Goal: Information Seeking & Learning: Learn about a topic

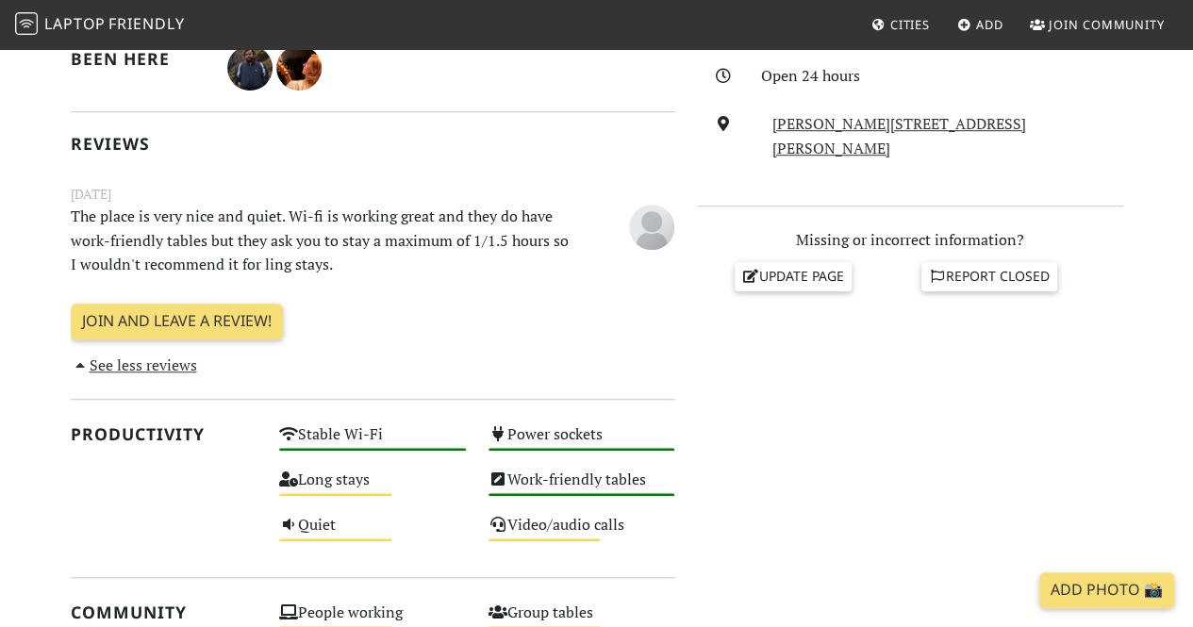
scroll to position [531, 0]
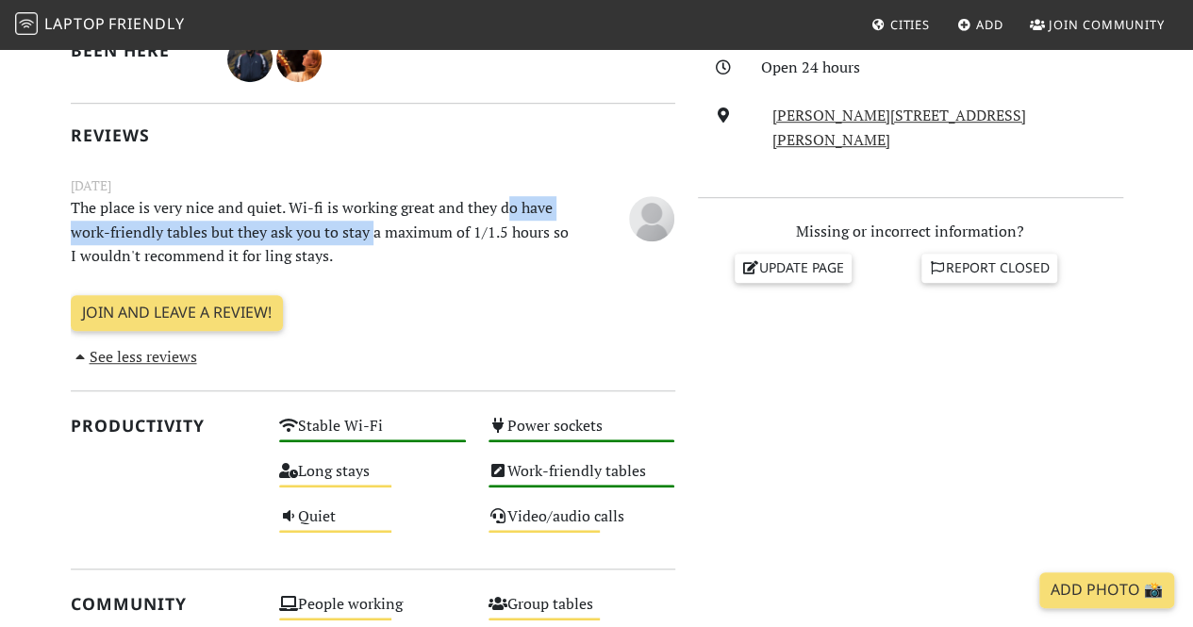
drag, startPoint x: 505, startPoint y: 211, endPoint x: 375, endPoint y: 235, distance: 132.2
click at [375, 235] on p "The place is very nice and quiet. Wi-fi is working great and they do have work-…" at bounding box center [320, 232] width 522 height 73
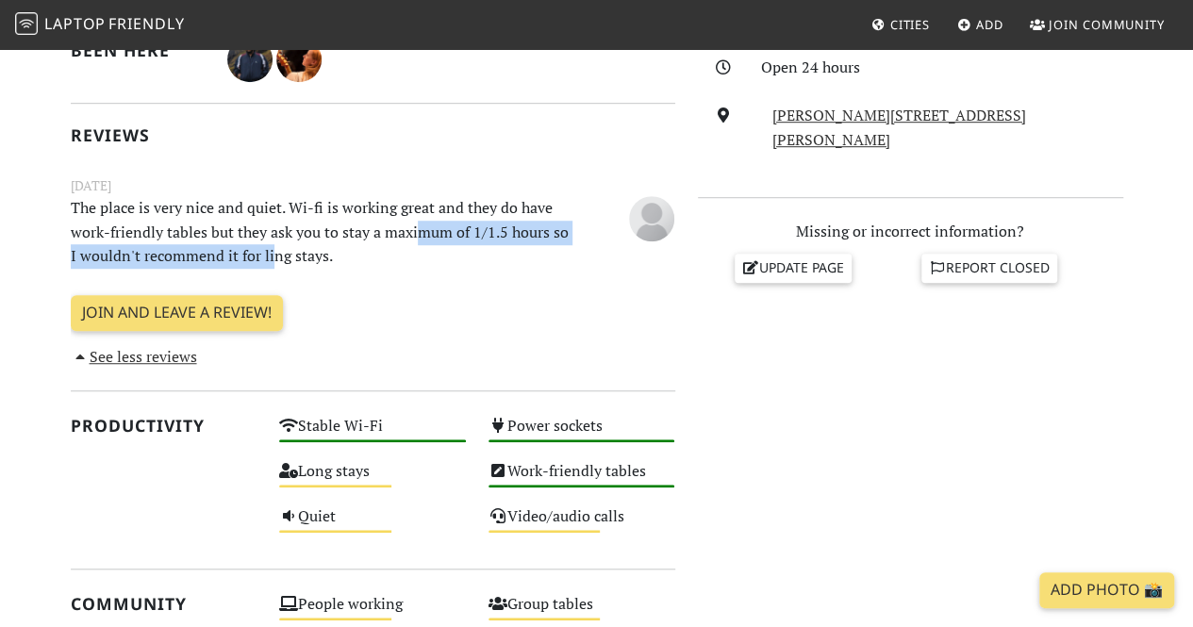
drag, startPoint x: 417, startPoint y: 233, endPoint x: 267, endPoint y: 257, distance: 151.9
click at [267, 257] on p "The place is very nice and quiet. Wi-fi is working great and they do have work-…" at bounding box center [320, 232] width 522 height 73
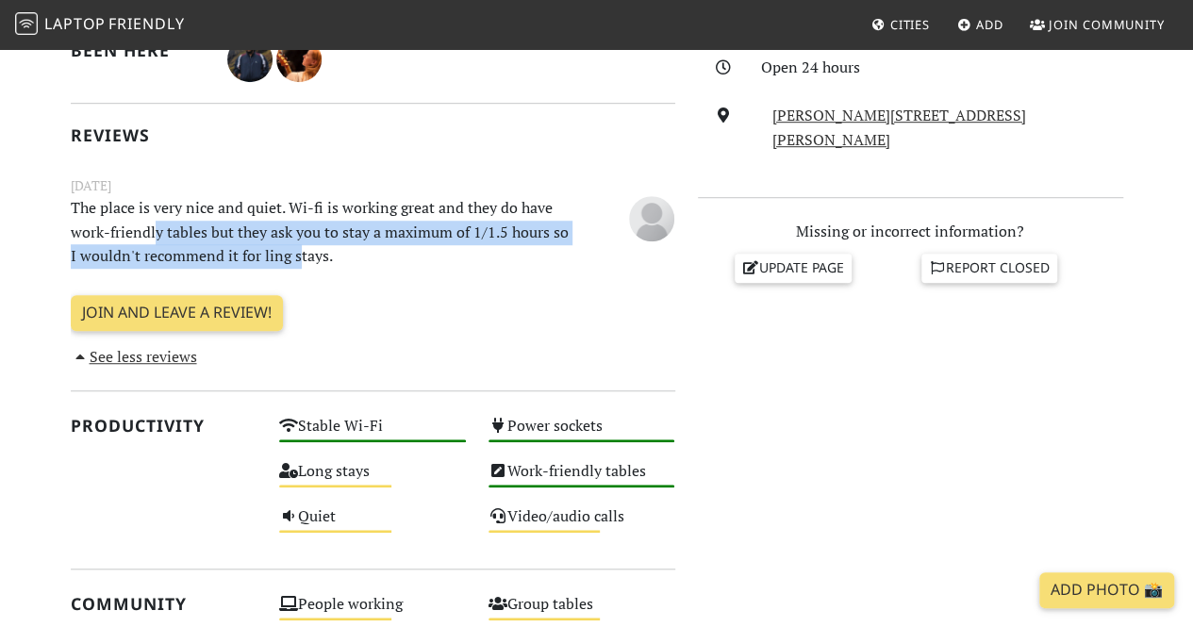
drag, startPoint x: 294, startPoint y: 257, endPoint x: 151, endPoint y: 233, distance: 145.4
click at [151, 233] on p "The place is very nice and quiet. Wi-fi is working great and they do have work-…" at bounding box center [320, 232] width 522 height 73
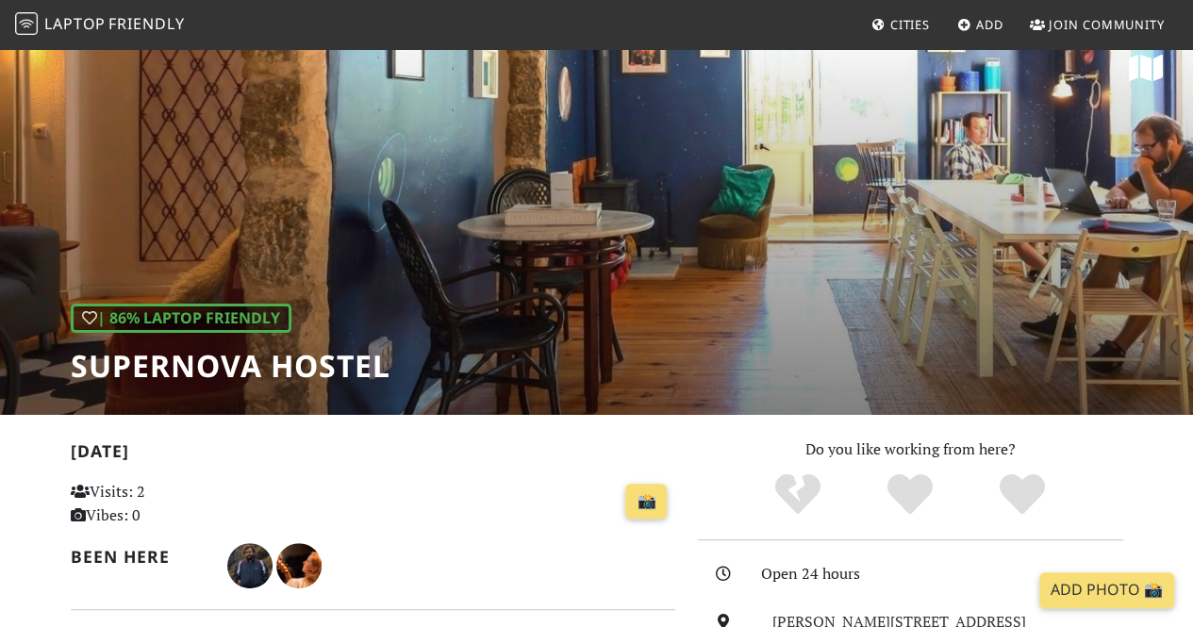
scroll to position [0, 0]
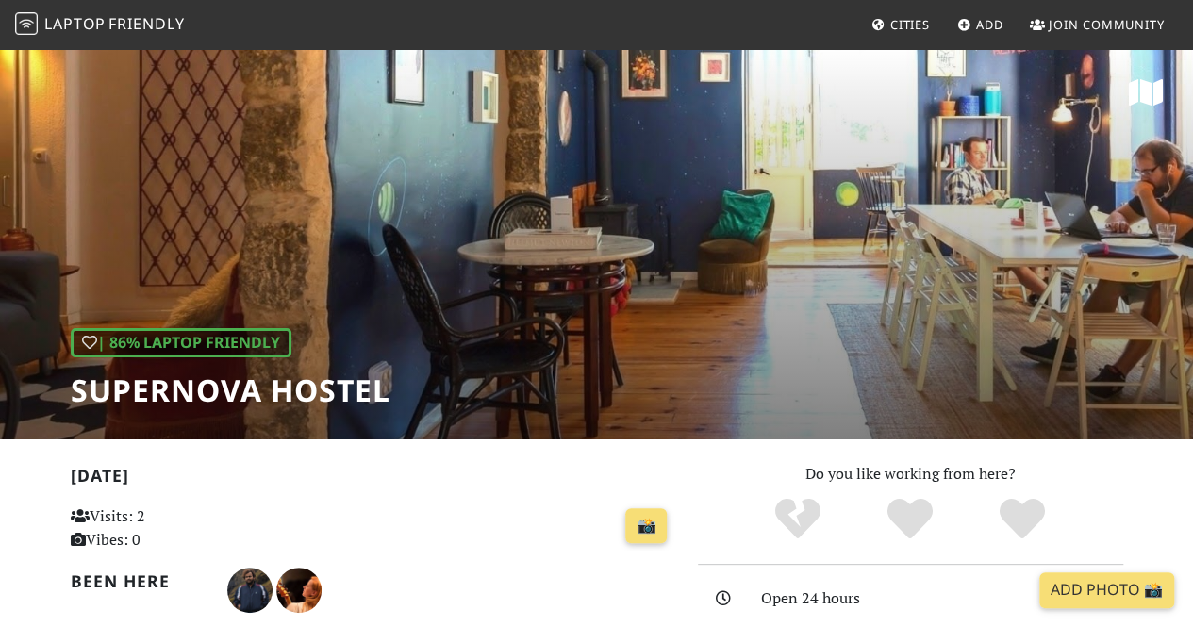
click at [120, 22] on span "Friendly" at bounding box center [145, 23] width 75 height 21
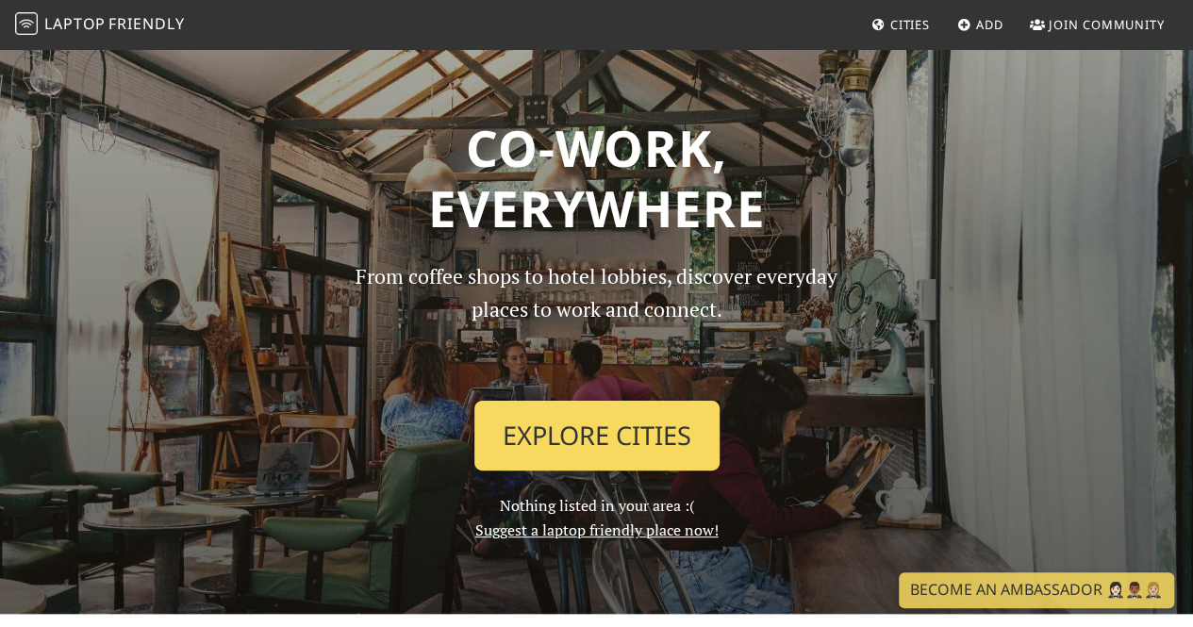
click at [626, 438] on link "Explore Cities" at bounding box center [596, 436] width 245 height 70
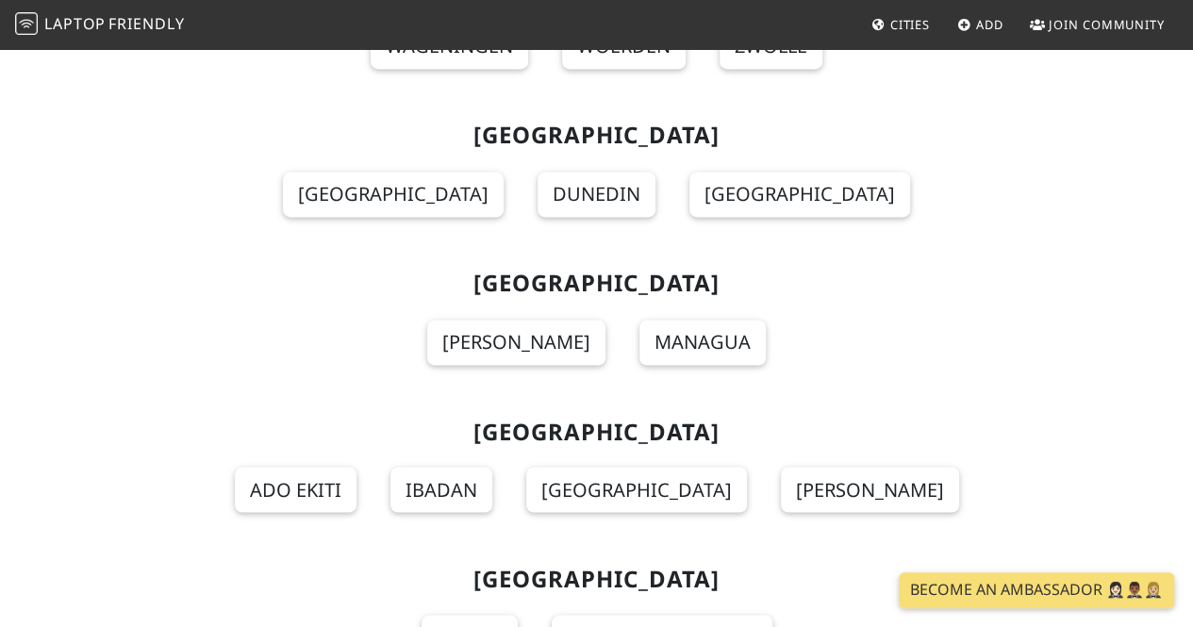
scroll to position [18315, 0]
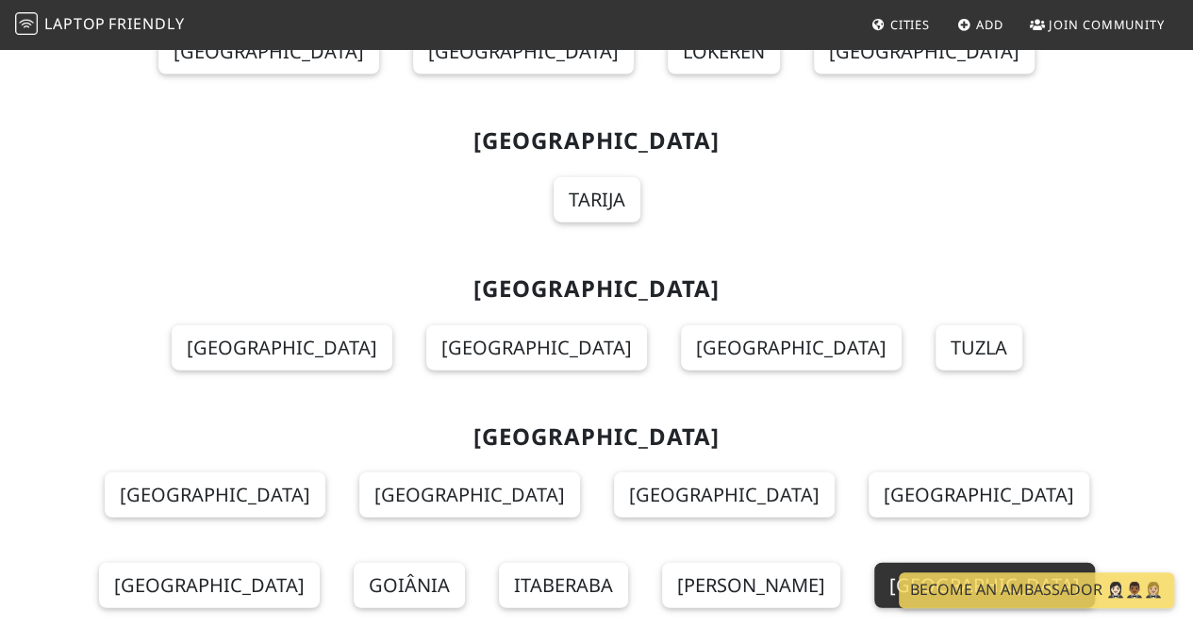
scroll to position [16031, 0]
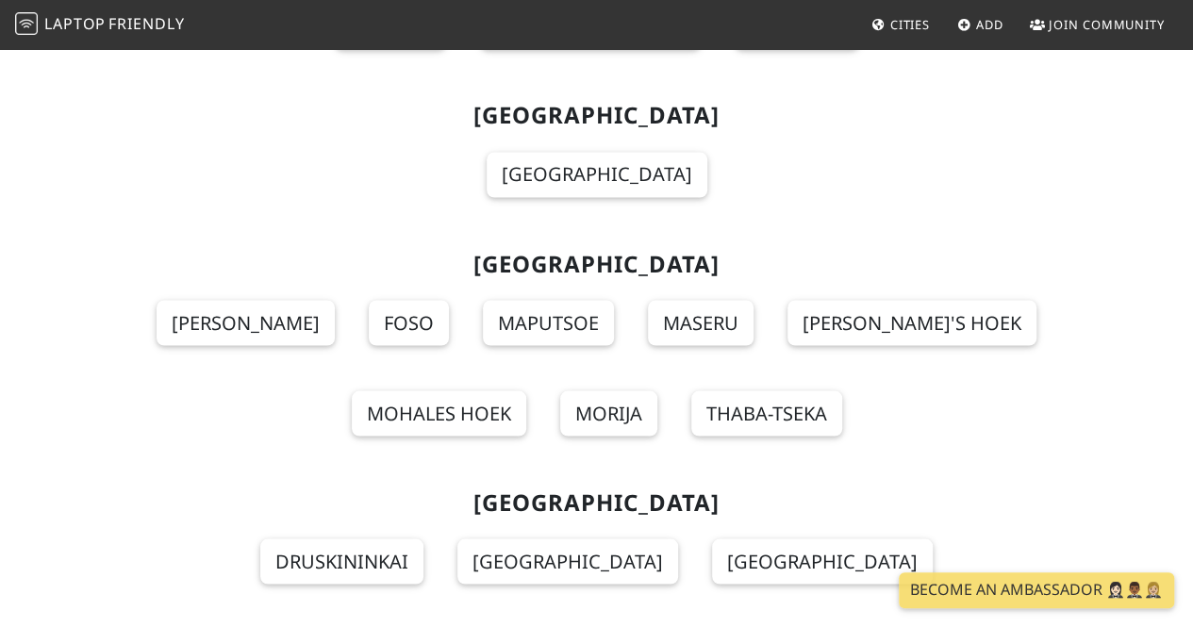
scroll to position [12331, 0]
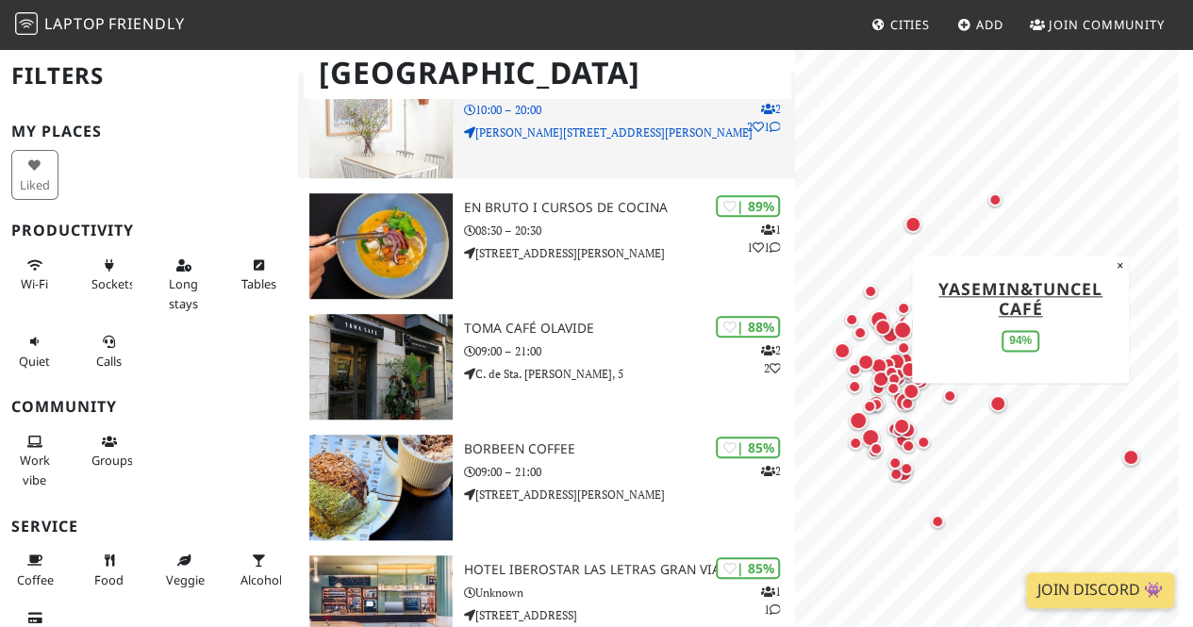
scroll to position [511, 0]
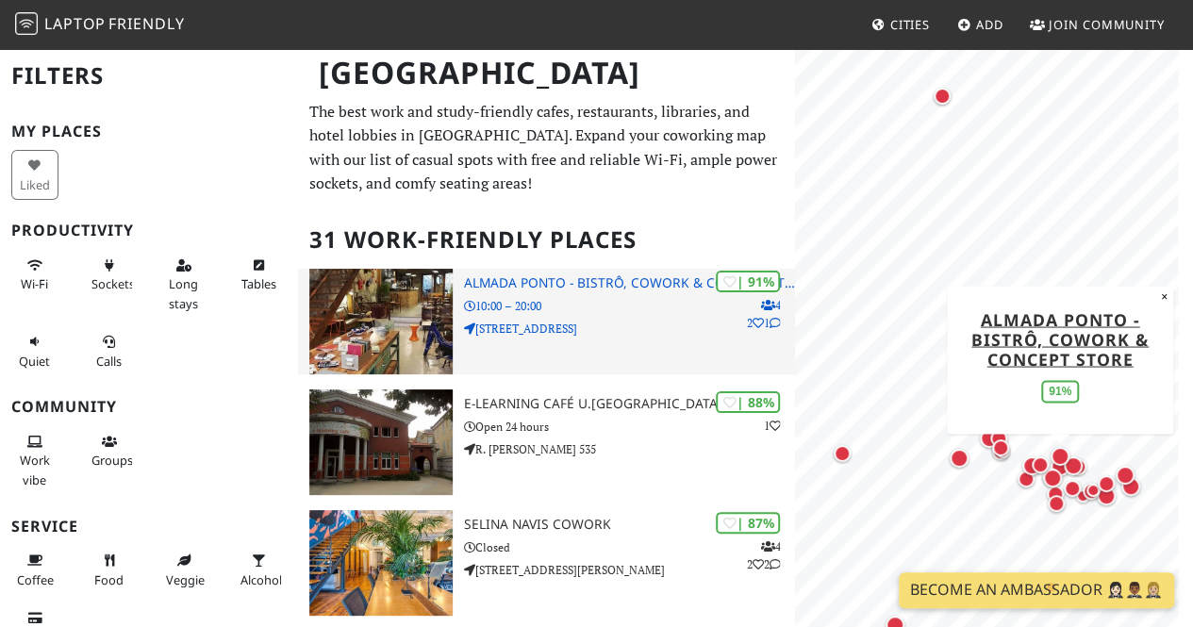
click at [388, 326] on img at bounding box center [380, 322] width 143 height 106
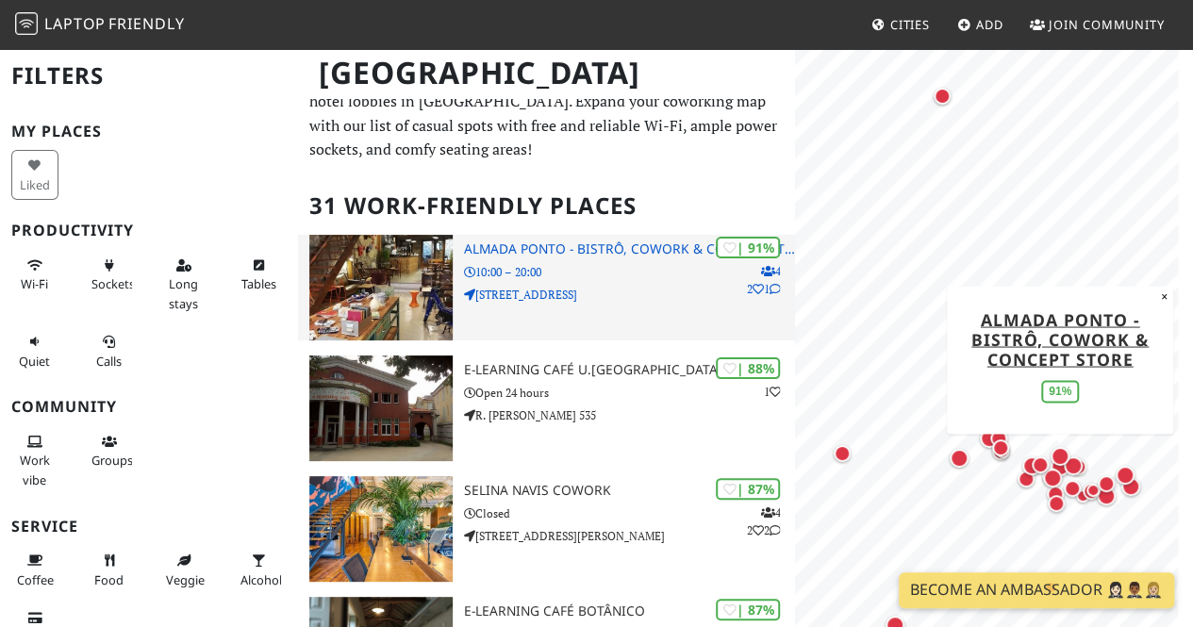
scroll to position [35, 0]
click at [409, 265] on img at bounding box center [380, 287] width 143 height 106
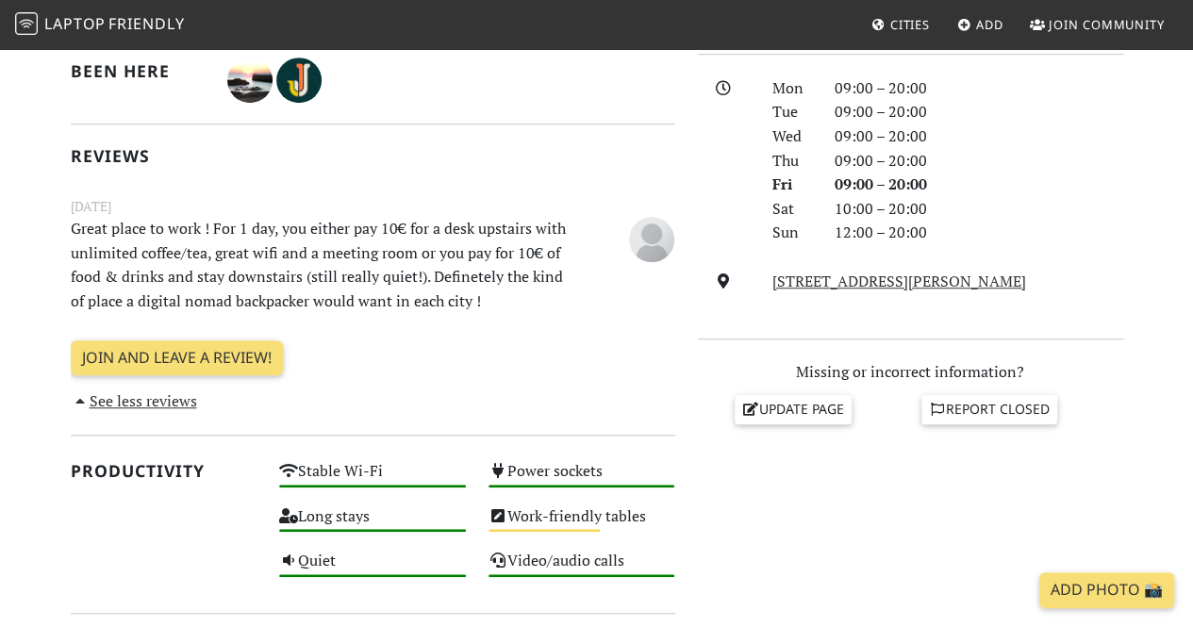
scroll to position [514, 0]
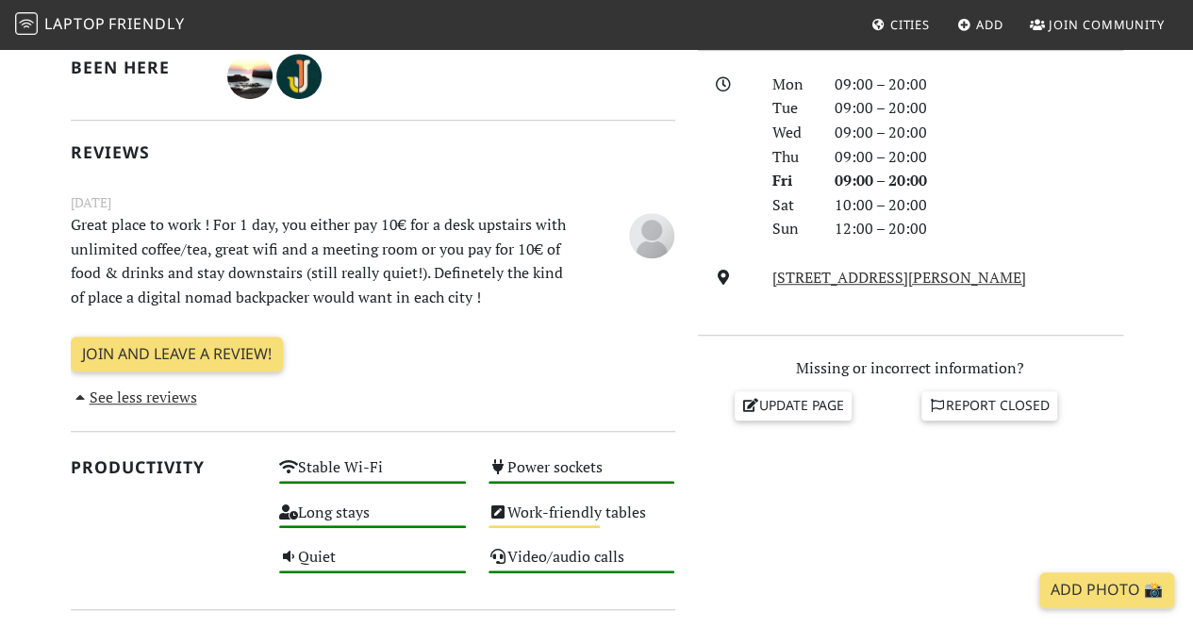
drag, startPoint x: 313, startPoint y: 212, endPoint x: 200, endPoint y: 224, distance: 113.8
click at [200, 224] on p "Great place to work ! For 1 day, you either pay 10€ for a desk upstairs with un…" at bounding box center [320, 261] width 522 height 96
drag, startPoint x: 200, startPoint y: 224, endPoint x: 283, endPoint y: 234, distance: 83.5
click at [283, 234] on p "Great place to work ! For 1 day, you either pay 10€ for a desk upstairs with un…" at bounding box center [320, 261] width 522 height 96
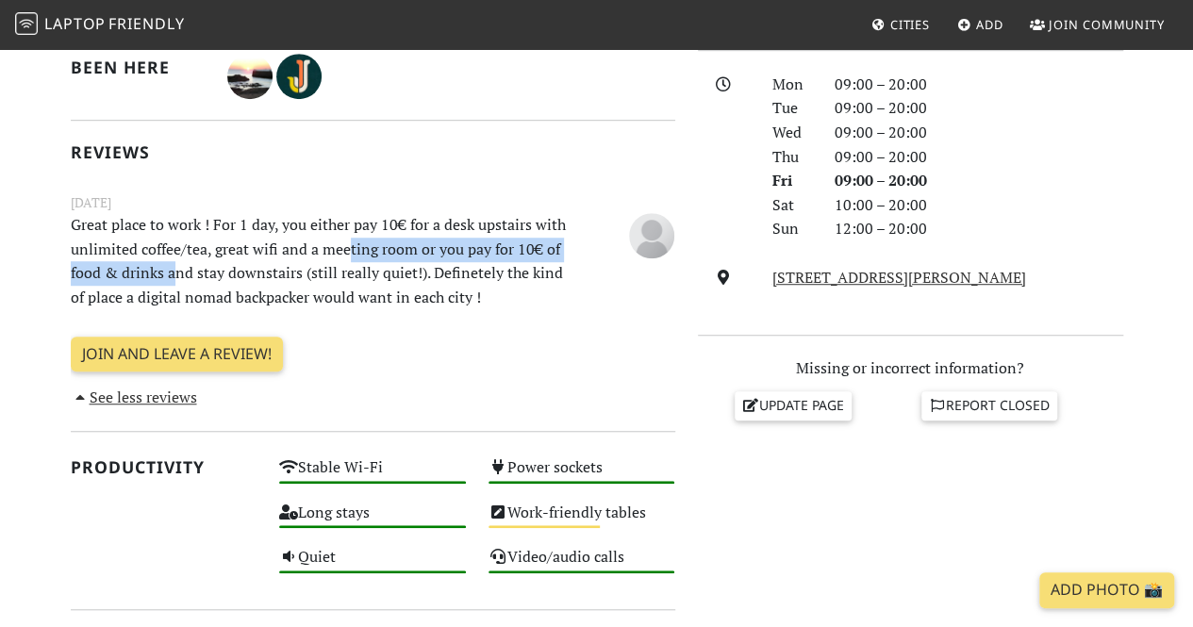
drag, startPoint x: 171, startPoint y: 269, endPoint x: 322, endPoint y: 264, distance: 151.9
click at [322, 264] on p "Great place to work ! For 1 day, you either pay 10€ for a desk upstairs with un…" at bounding box center [320, 261] width 522 height 96
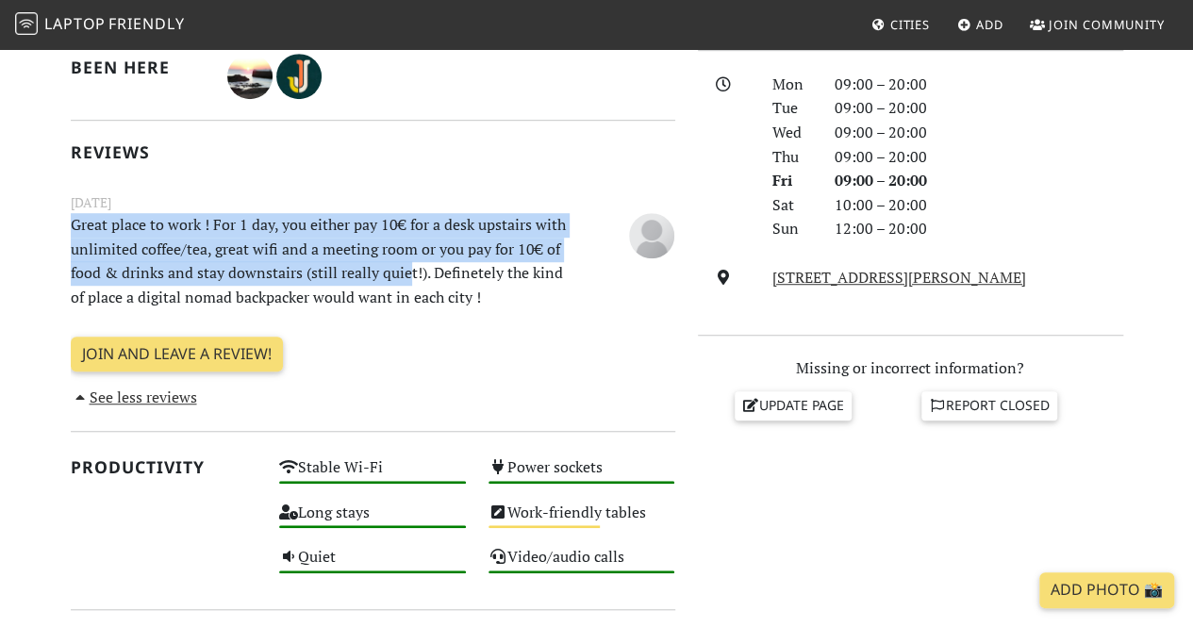
drag, startPoint x: 405, startPoint y: 275, endPoint x: 50, endPoint y: 229, distance: 358.5
click at [50, 229] on section "Today Visits: 5 Vibes: 0 📸 Been here Reviews June 26, 2023 Great place to work …" at bounding box center [596, 570] width 1193 height 1288
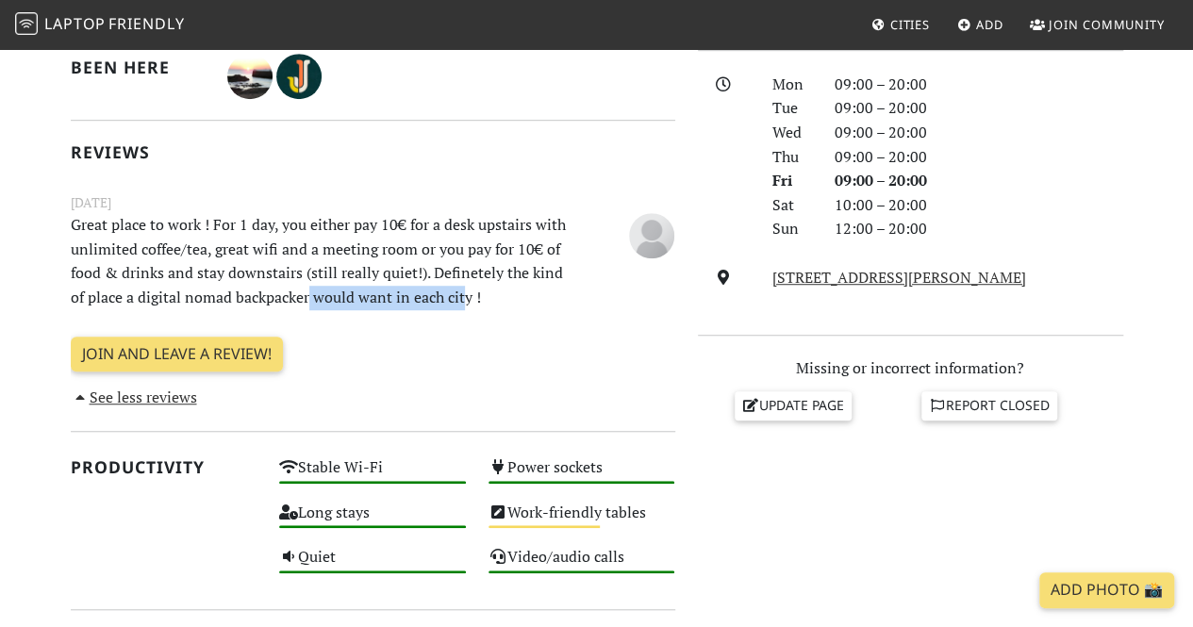
drag, startPoint x: 466, startPoint y: 297, endPoint x: 268, endPoint y: 298, distance: 198.0
click at [268, 298] on p "Great place to work ! For 1 day, you either pay 10€ for a desk upstairs with un…" at bounding box center [320, 261] width 522 height 96
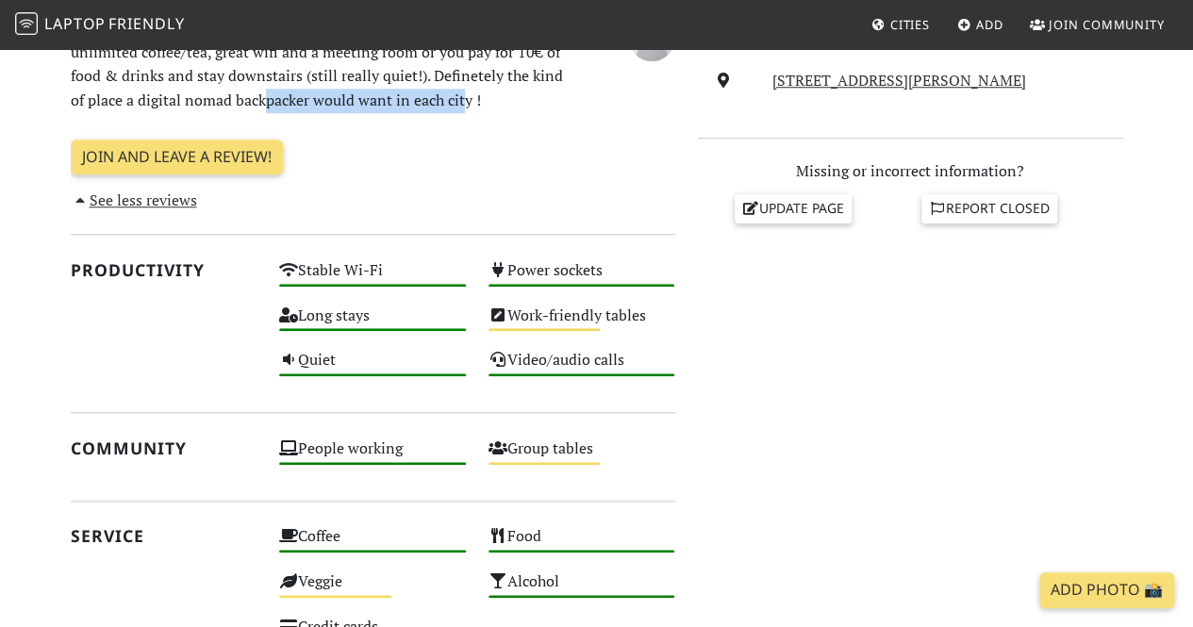
scroll to position [710, 0]
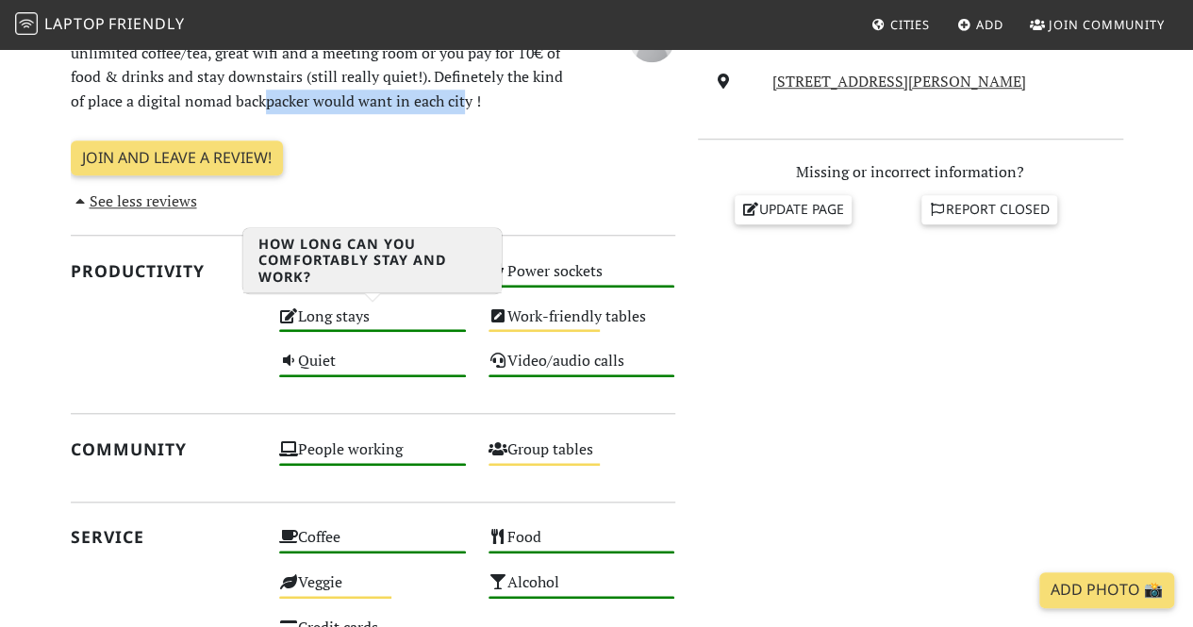
drag, startPoint x: 341, startPoint y: 316, endPoint x: 405, endPoint y: 320, distance: 63.3
click at [405, 320] on div "Long stays High" at bounding box center [372, 325] width 209 height 45
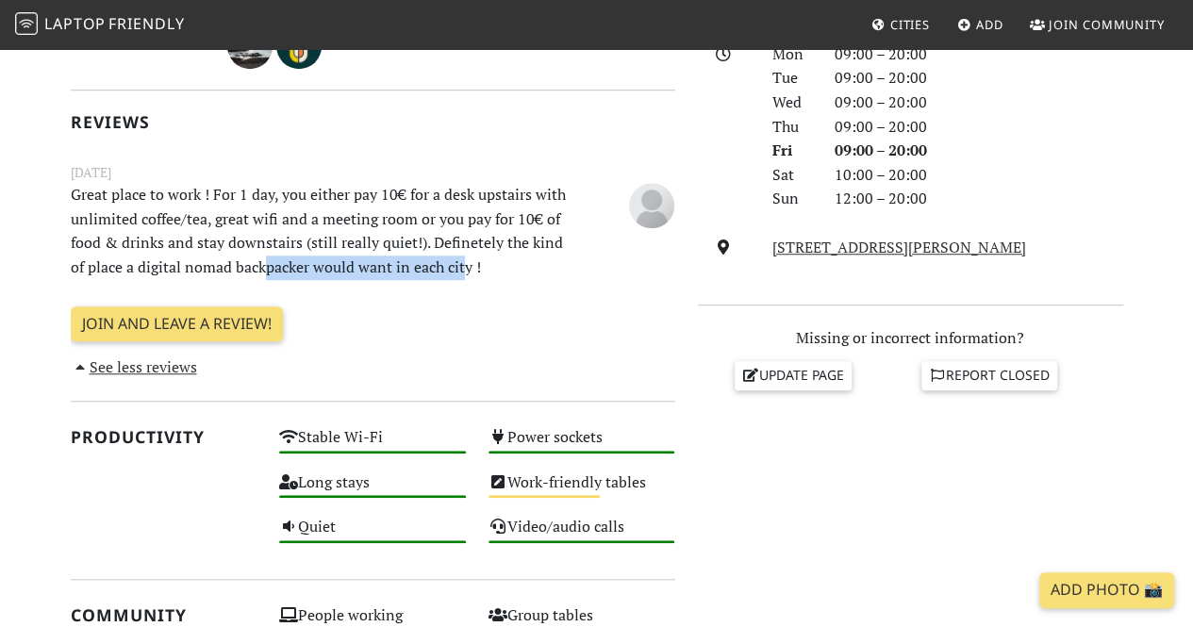
scroll to position [0, 0]
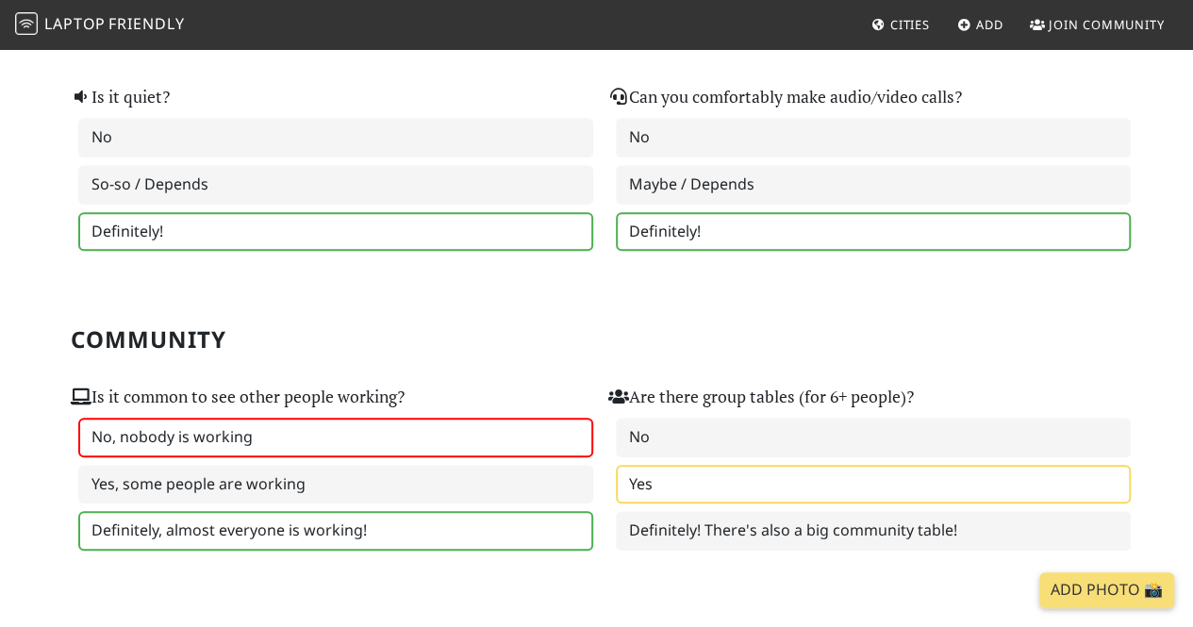
scroll to position [611, 0]
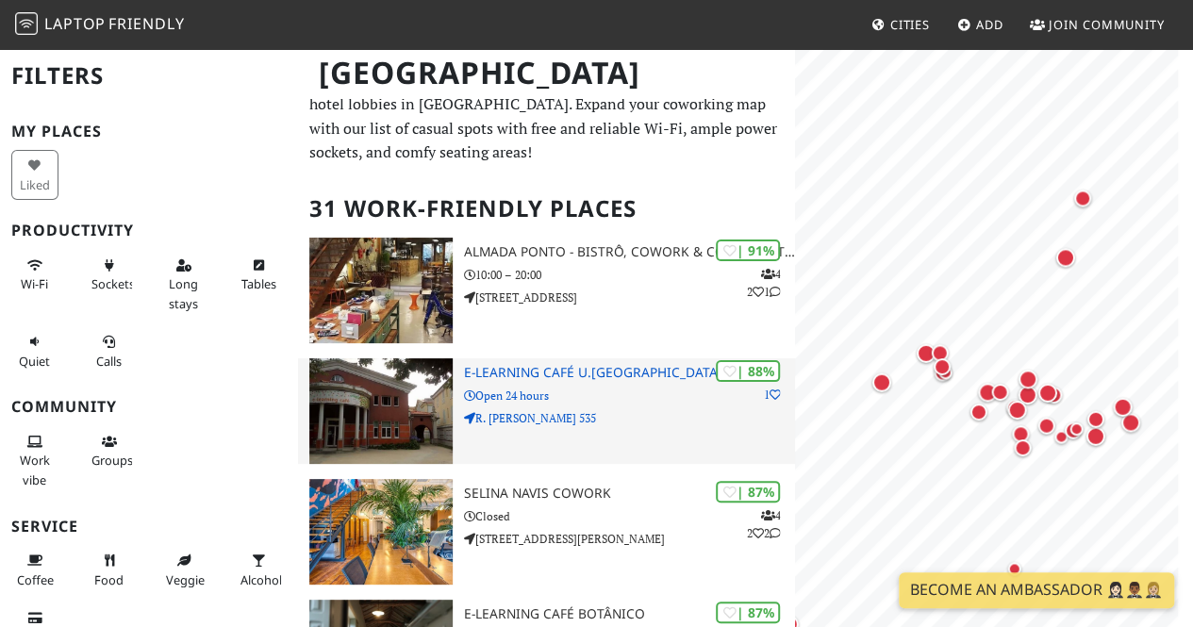
scroll to position [21, 0]
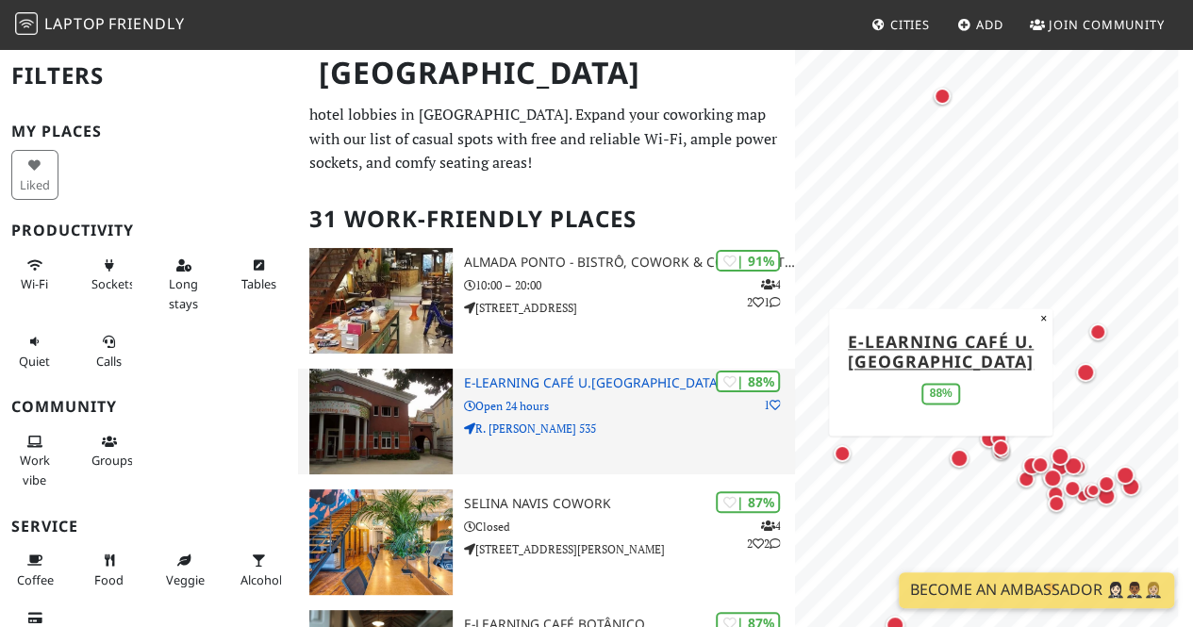
click at [388, 424] on img at bounding box center [380, 422] width 143 height 106
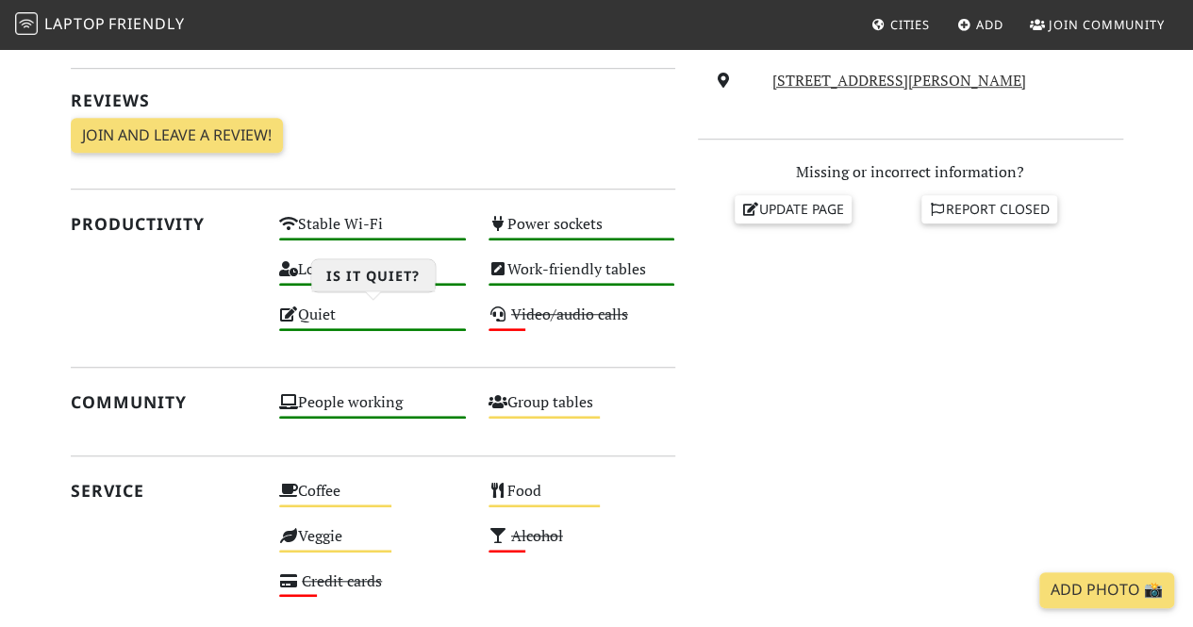
scroll to position [567, 0]
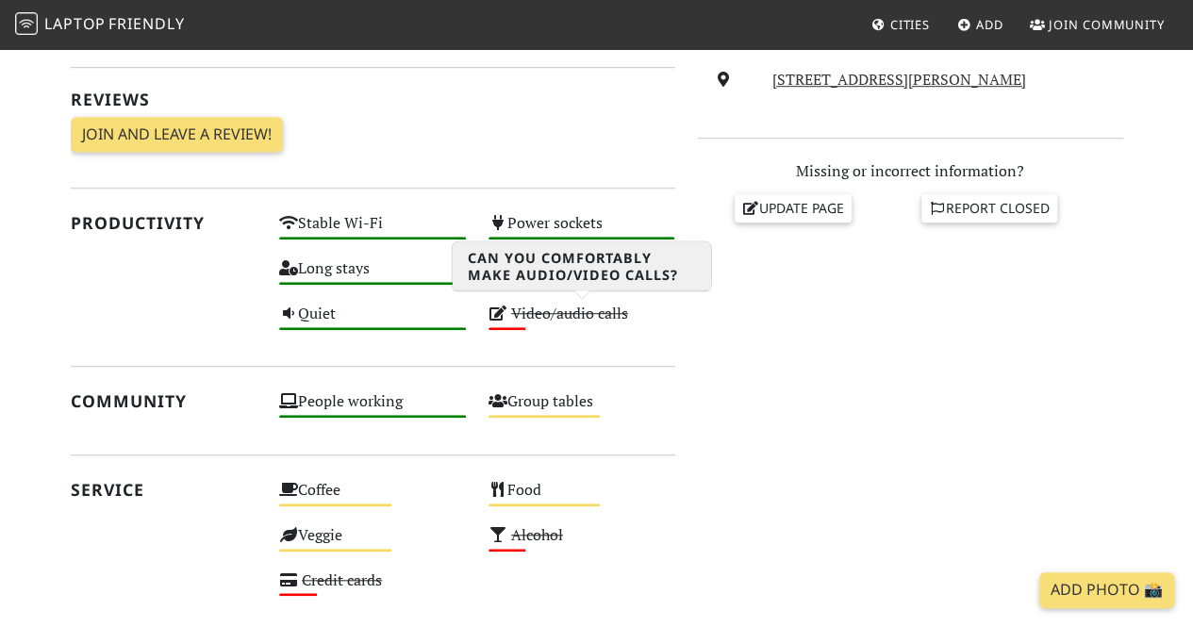
click at [564, 318] on s "Video/audio calls" at bounding box center [569, 313] width 117 height 21
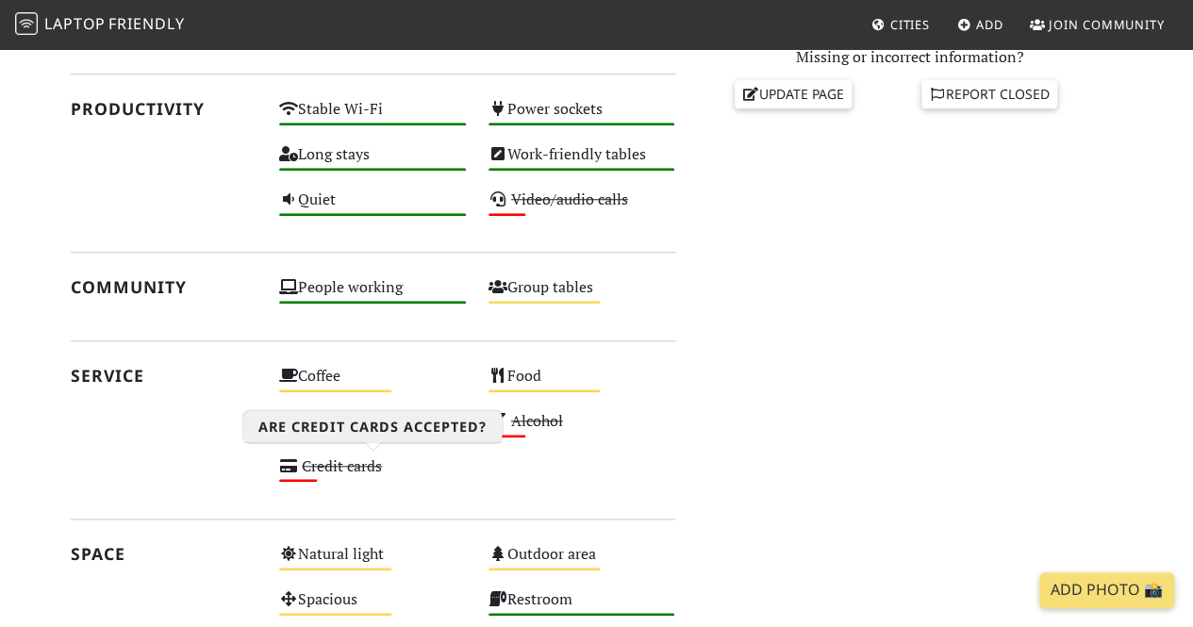
scroll to position [679, 0]
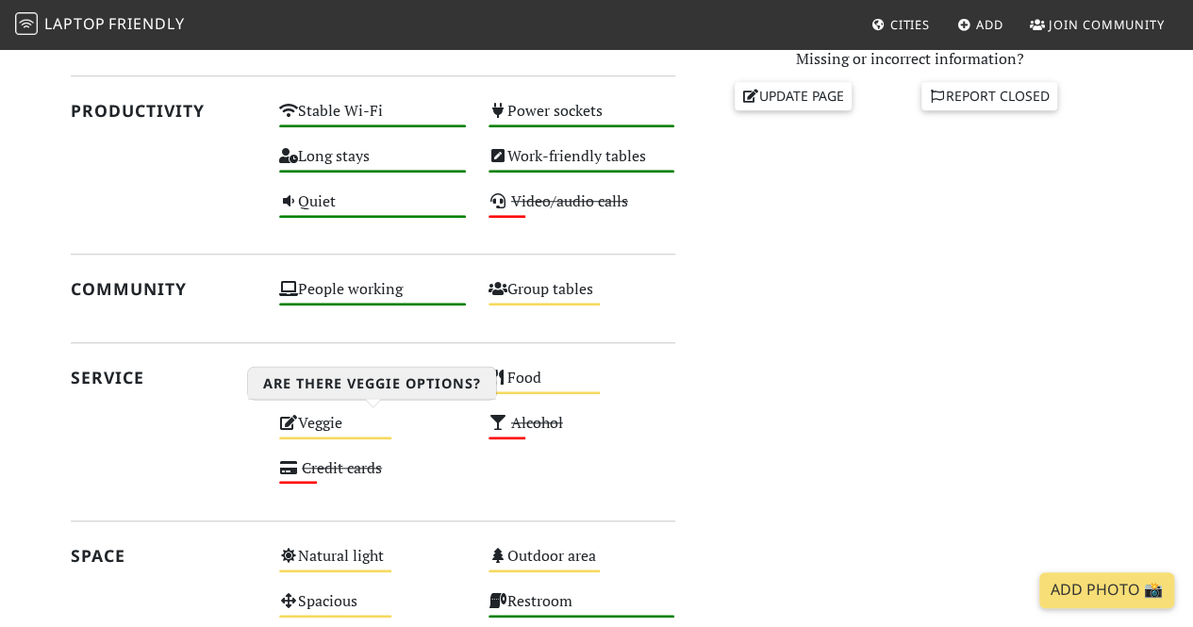
click at [373, 448] on div "Veggie Medium" at bounding box center [372, 431] width 209 height 45
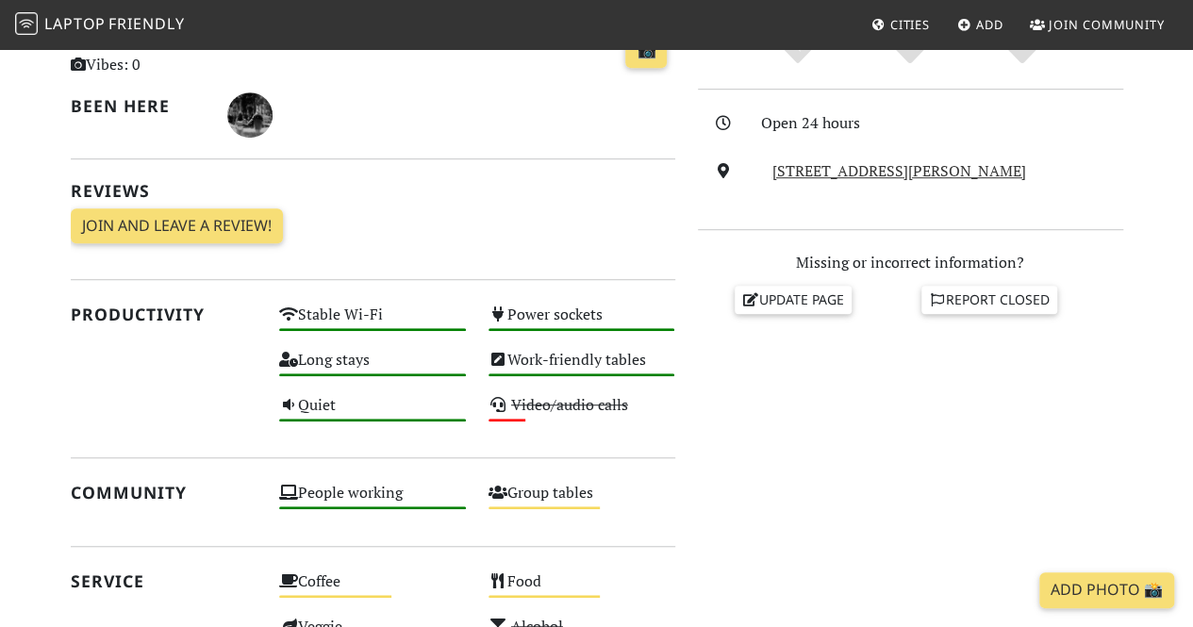
scroll to position [483, 0]
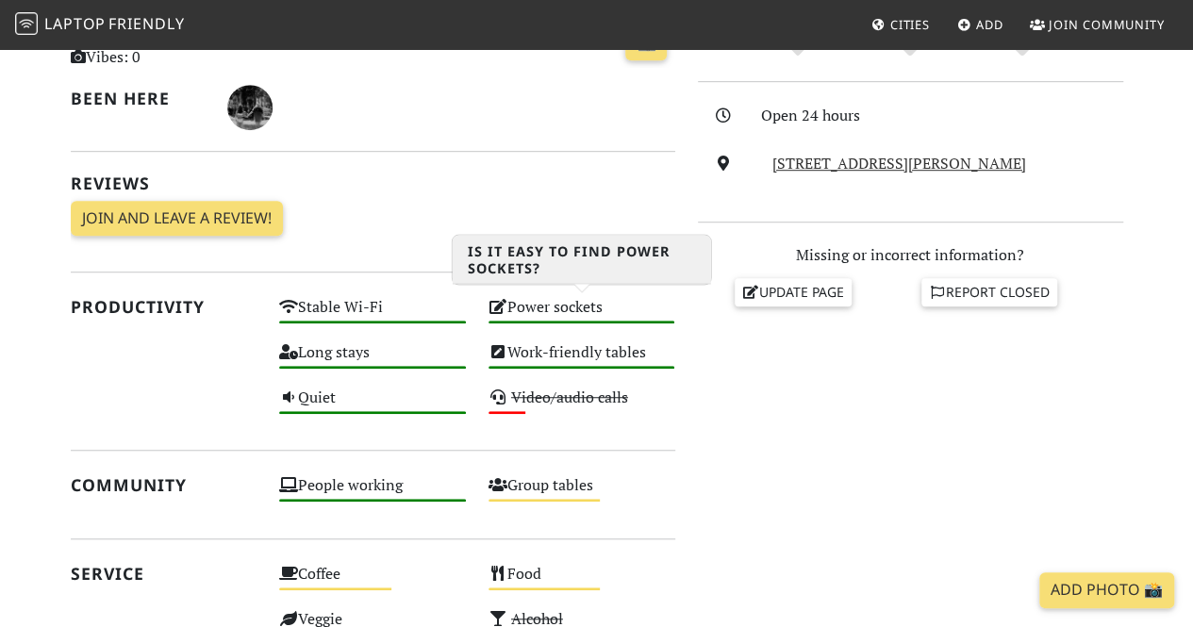
click at [504, 302] on icon at bounding box center [497, 306] width 19 height 15
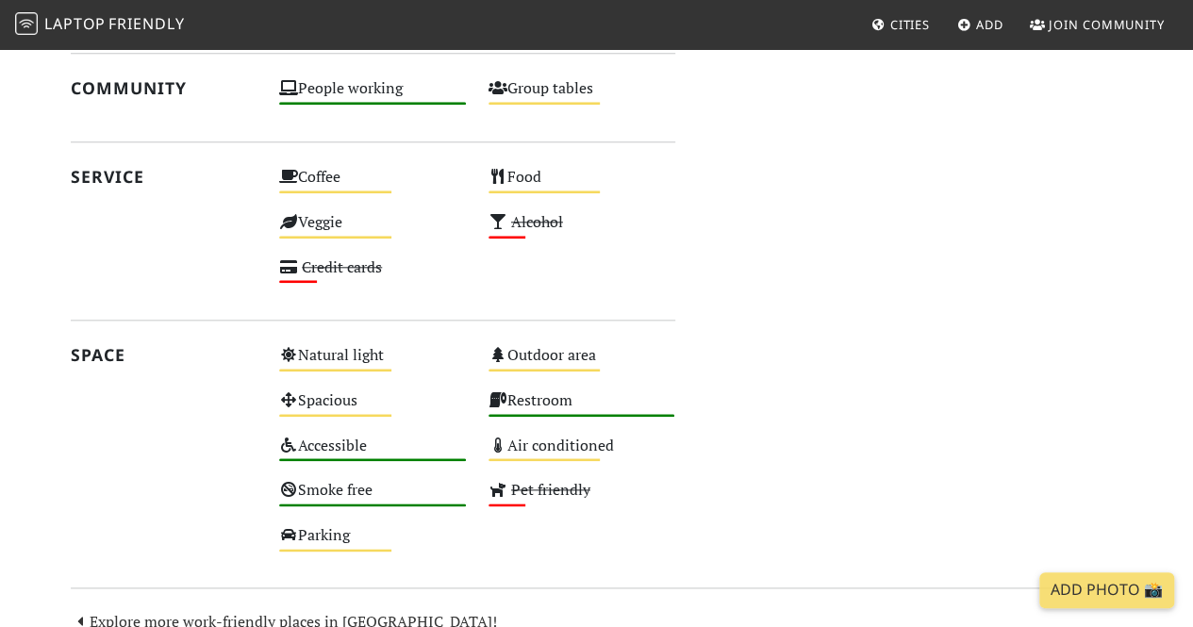
scroll to position [878, 0]
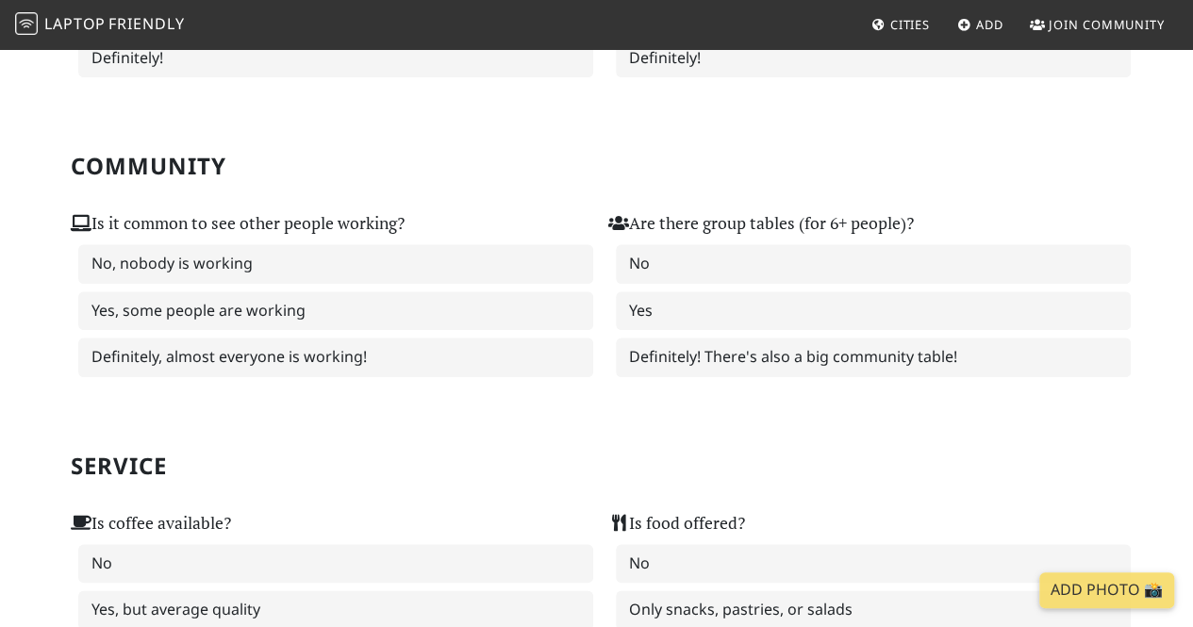
scroll to position [1336, 0]
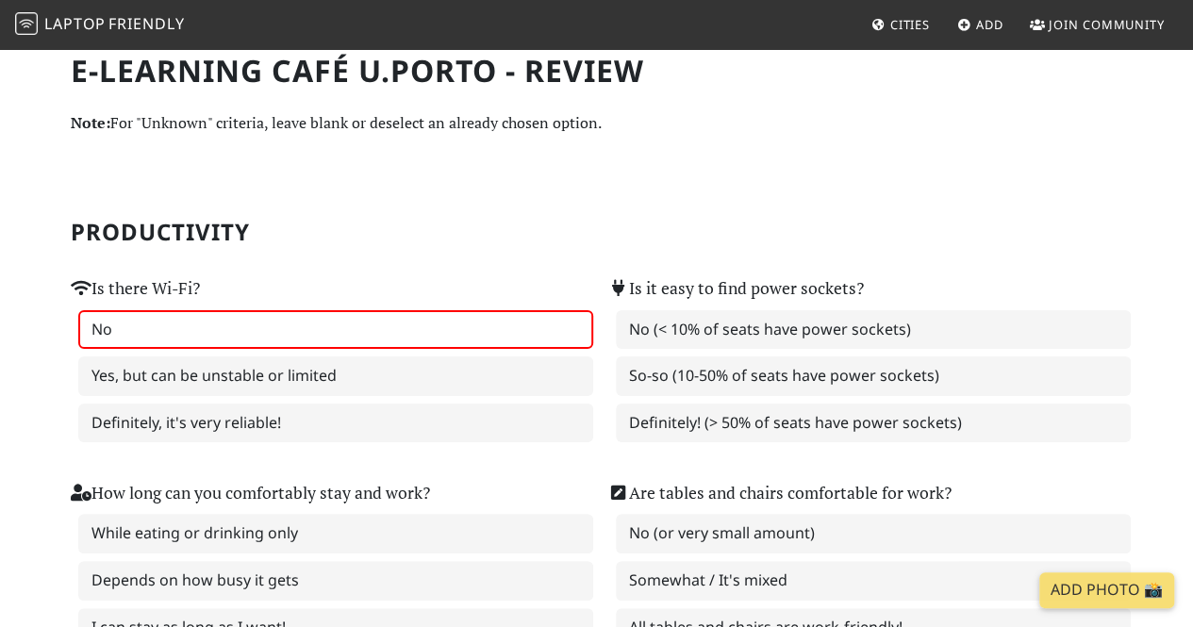
scroll to position [10, 0]
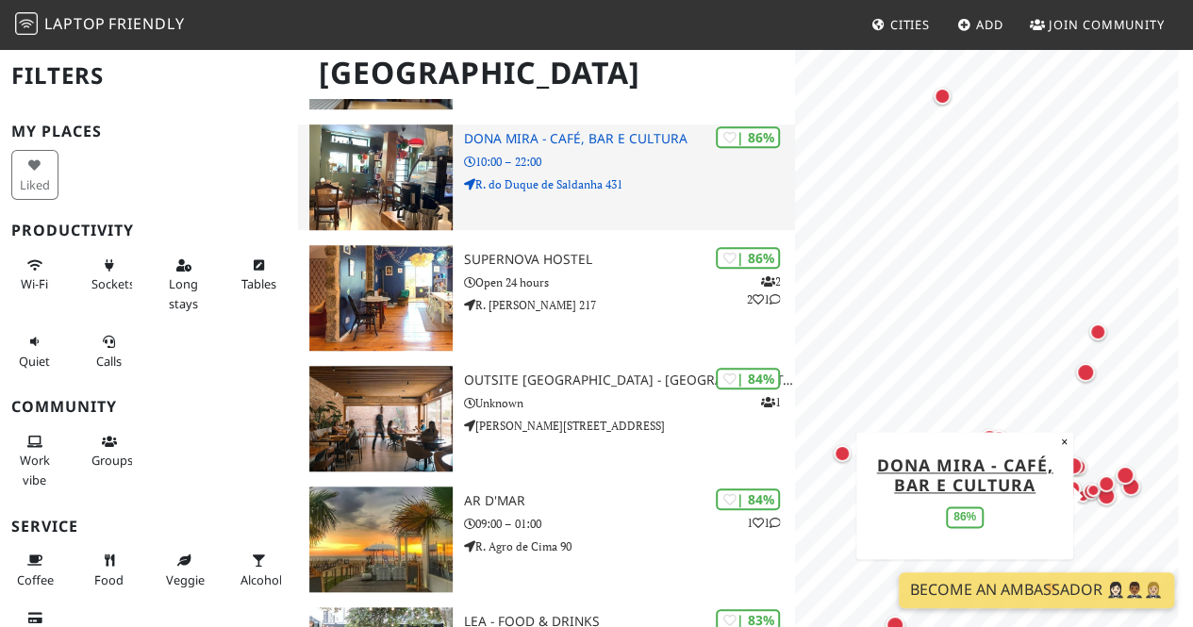
scroll to position [624, 0]
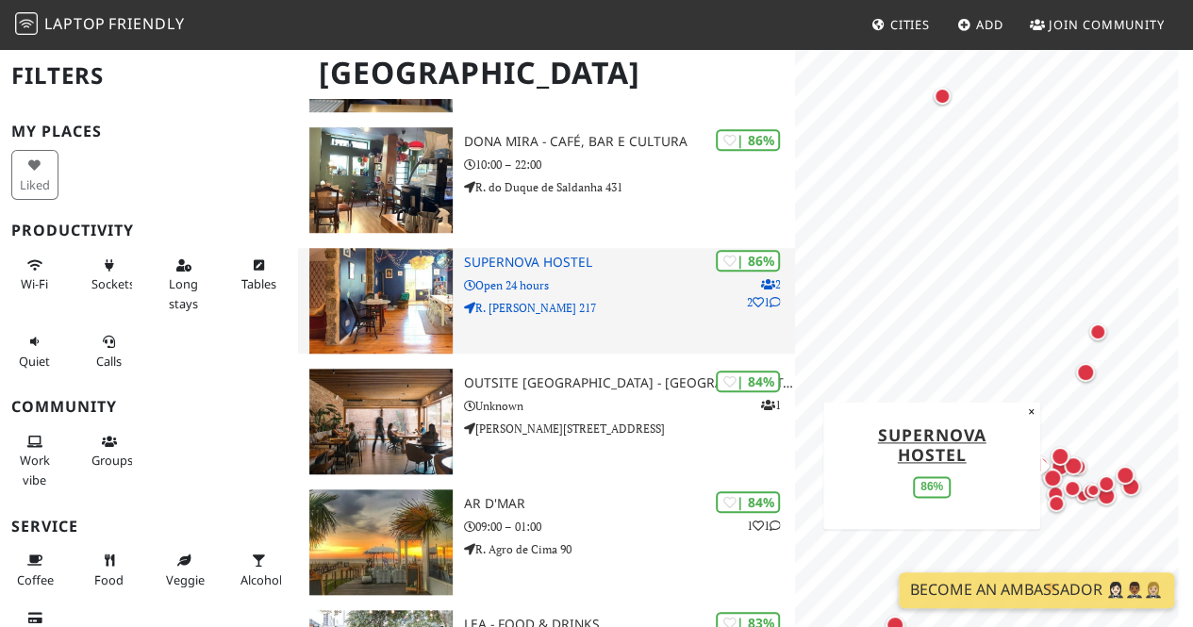
click at [355, 304] on img at bounding box center [380, 301] width 143 height 106
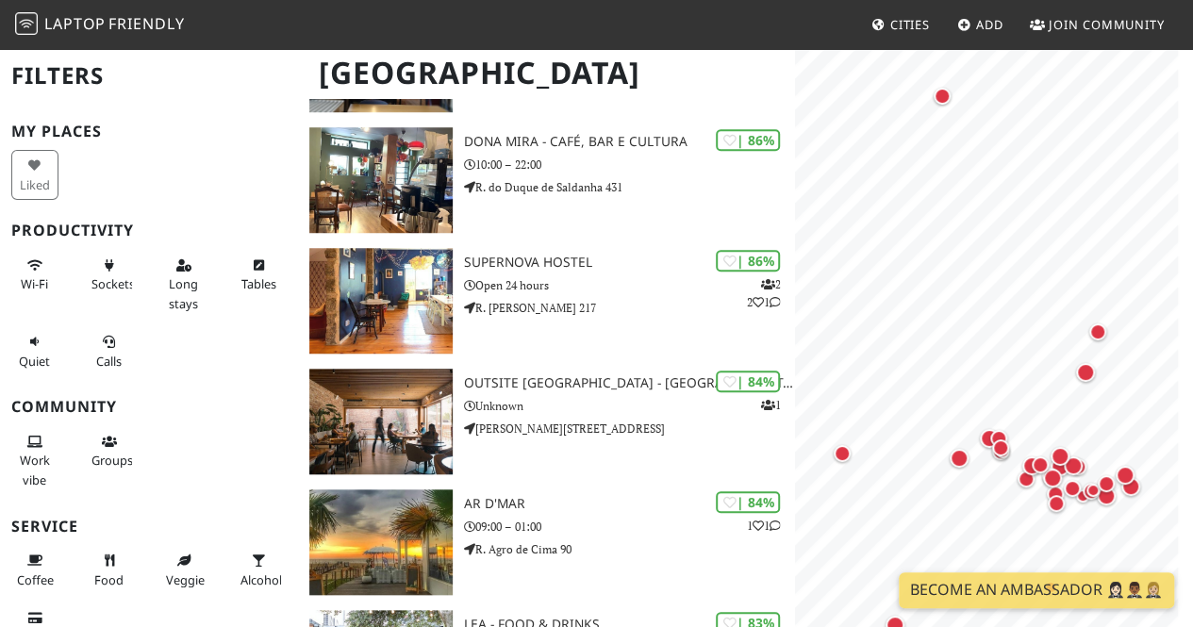
scroll to position [914, 0]
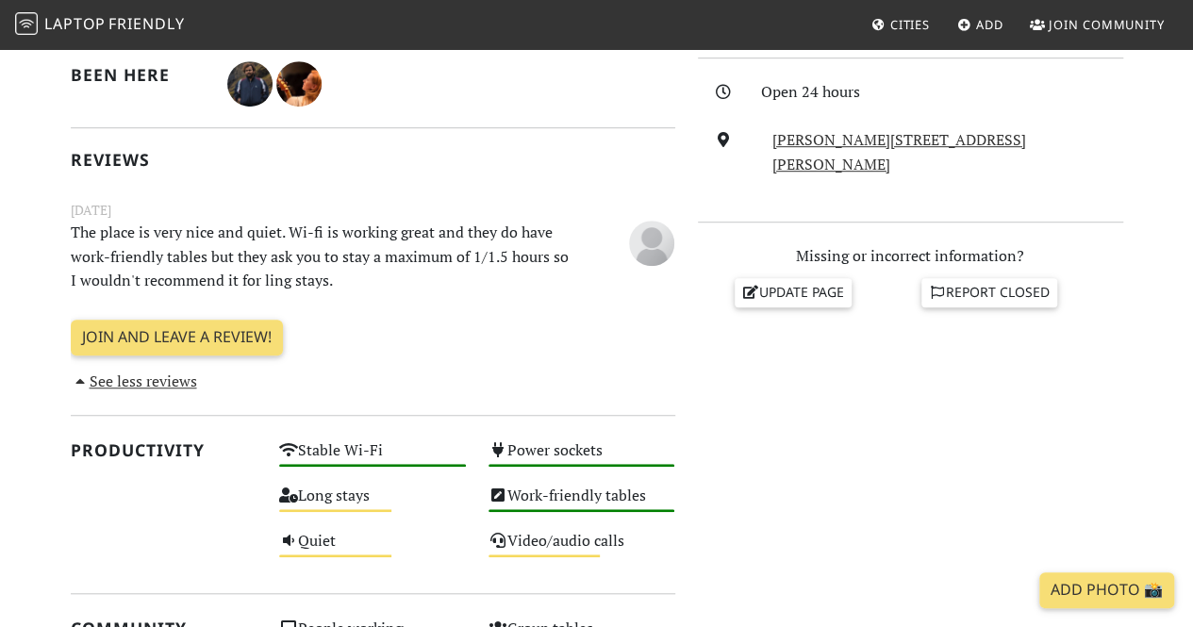
scroll to position [492, 0]
